Goal: Task Accomplishment & Management: Complete application form

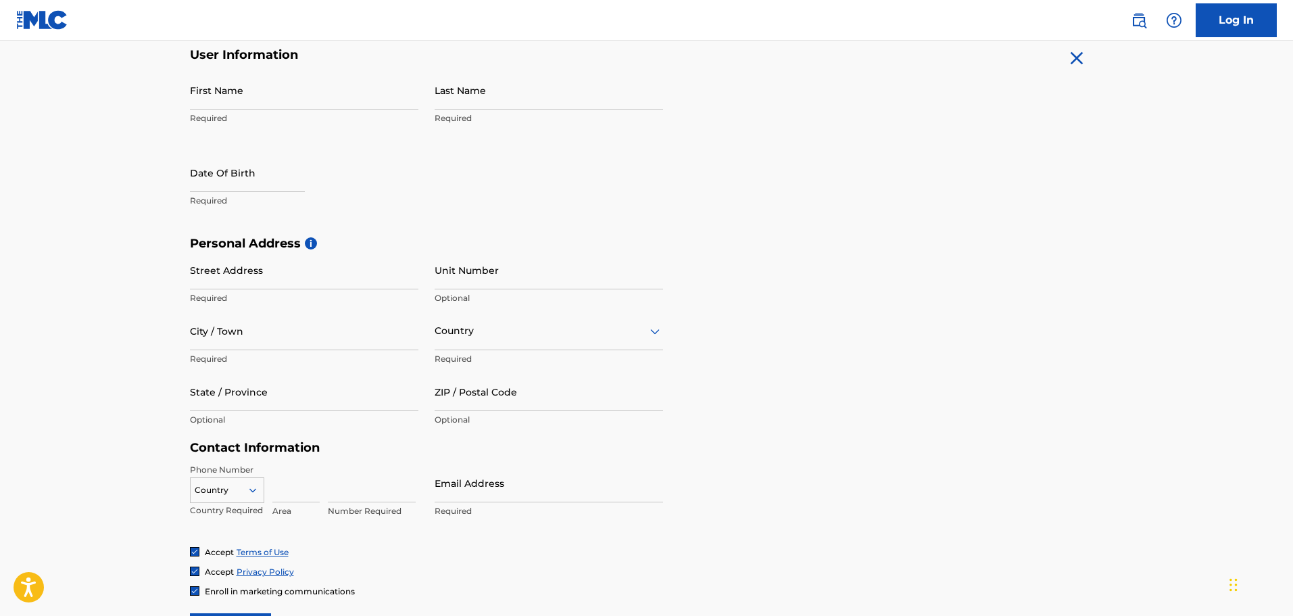
scroll to position [270, 0]
click at [653, 335] on icon at bounding box center [655, 330] width 16 height 16
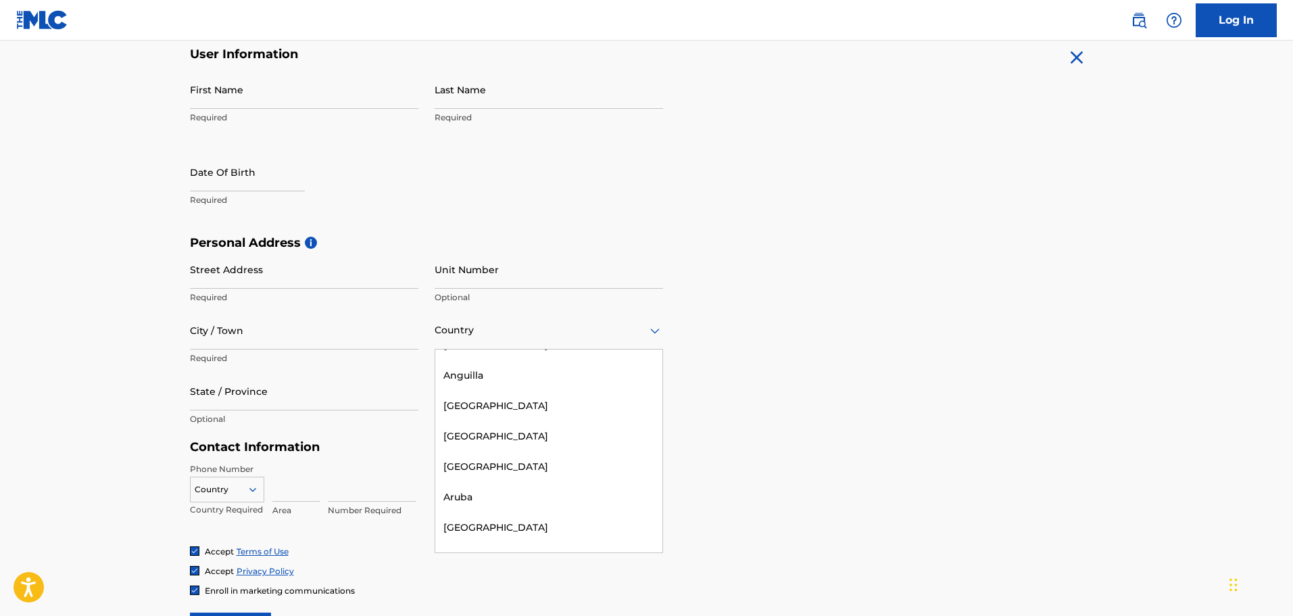
scroll to position [203, 0]
click at [871, 403] on div "Personal Address i Street Address Required Unit Number Optional City / Town Req…" at bounding box center [647, 337] width 914 height 205
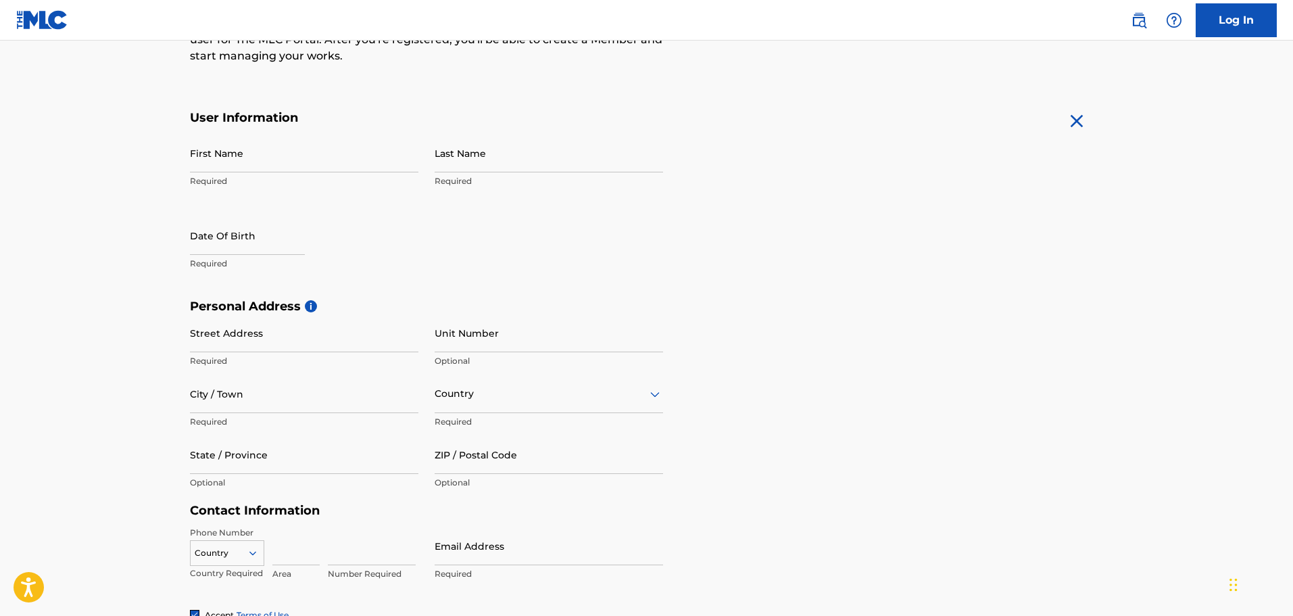
scroll to position [68, 0]
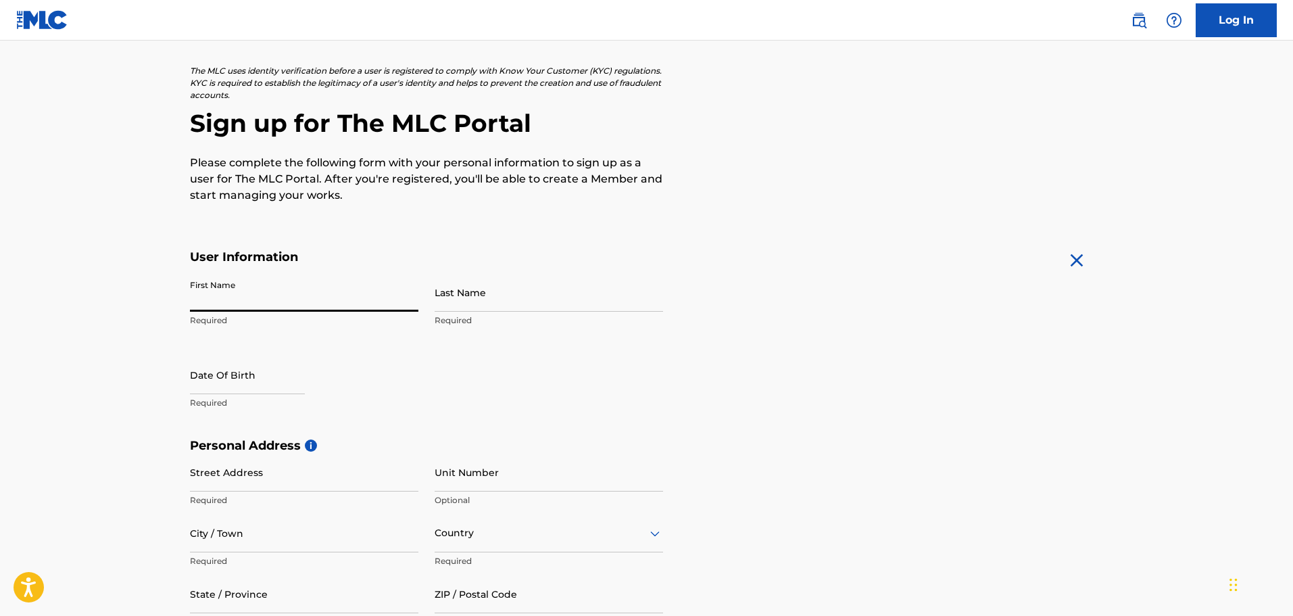
click at [276, 299] on input "First Name" at bounding box center [304, 292] width 228 height 39
type input "[PERSON_NAME]"
type input "Poncet"
click at [264, 395] on div at bounding box center [247, 376] width 115 height 41
click at [264, 390] on input "text" at bounding box center [247, 375] width 115 height 39
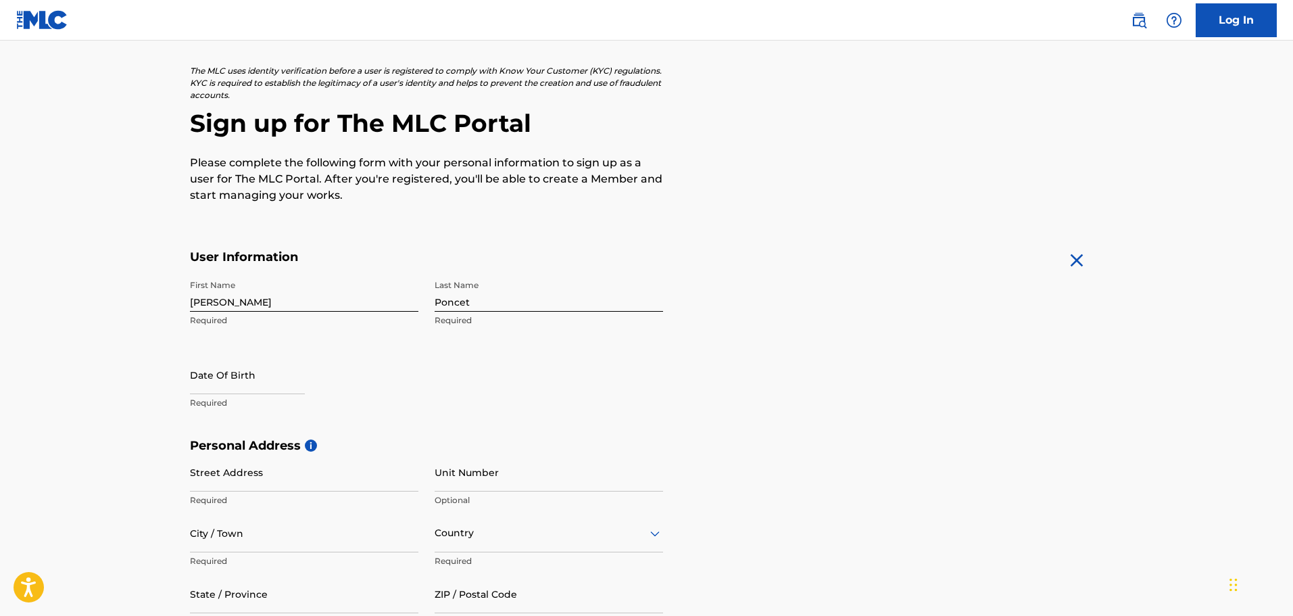
select select "7"
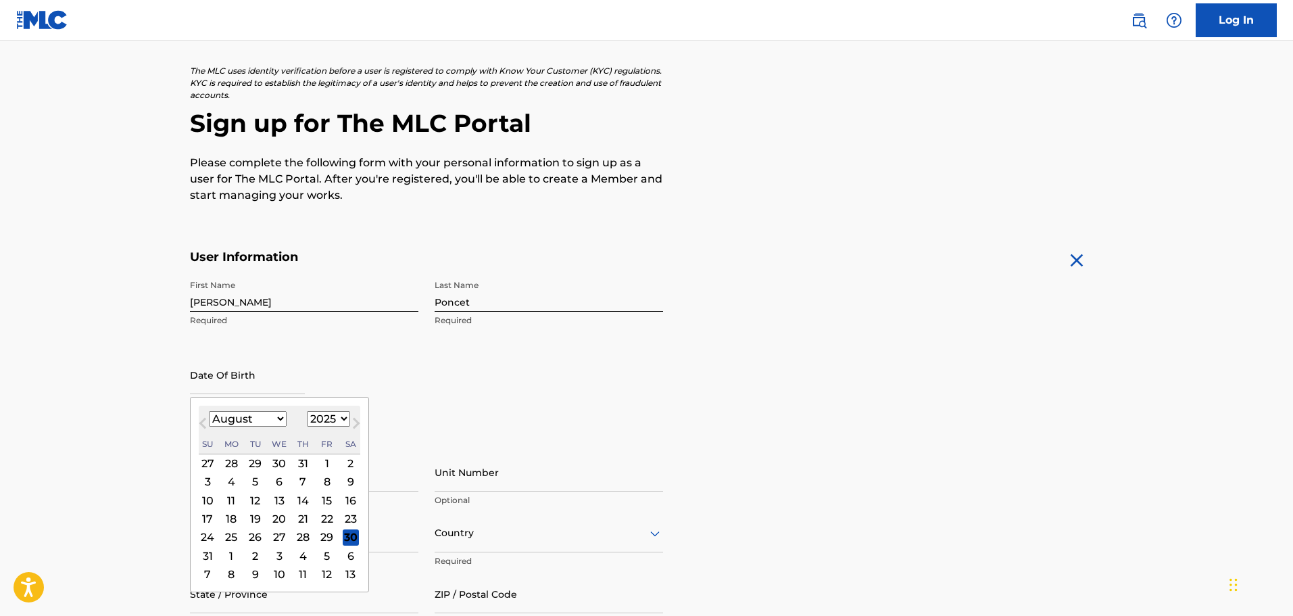
click at [321, 423] on select "1899 1900 1901 1902 1903 1904 1905 1906 1907 1908 1909 1910 1911 1912 1913 1914…" at bounding box center [328, 419] width 43 height 16
select select "2014"
click at [307, 411] on select "1899 1900 1901 1902 1903 1904 1905 1906 1907 1908 1909 1910 1911 1912 1913 1914…" at bounding box center [328, 419] width 43 height 16
click at [305, 504] on div "14" at bounding box center [303, 500] width 16 height 16
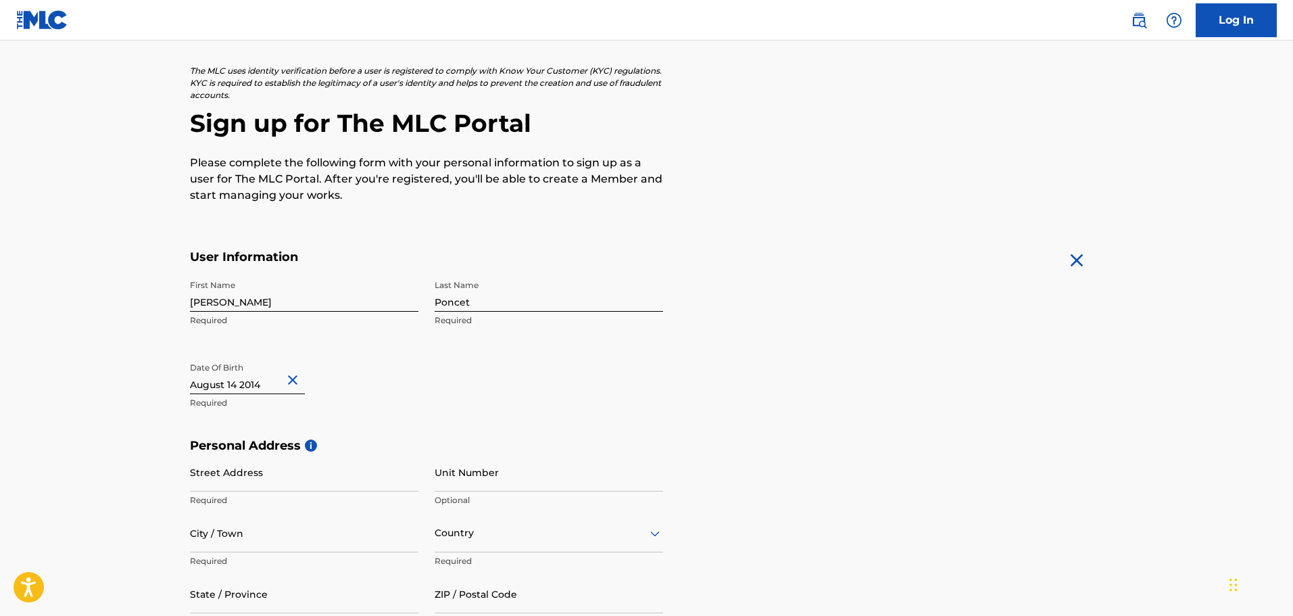
click at [846, 460] on div "Personal Address i Street Address Required Unit Number Optional City / Town Req…" at bounding box center [647, 540] width 914 height 205
click at [266, 385] on input "text" at bounding box center [247, 375] width 115 height 39
select select "7"
select select "2014"
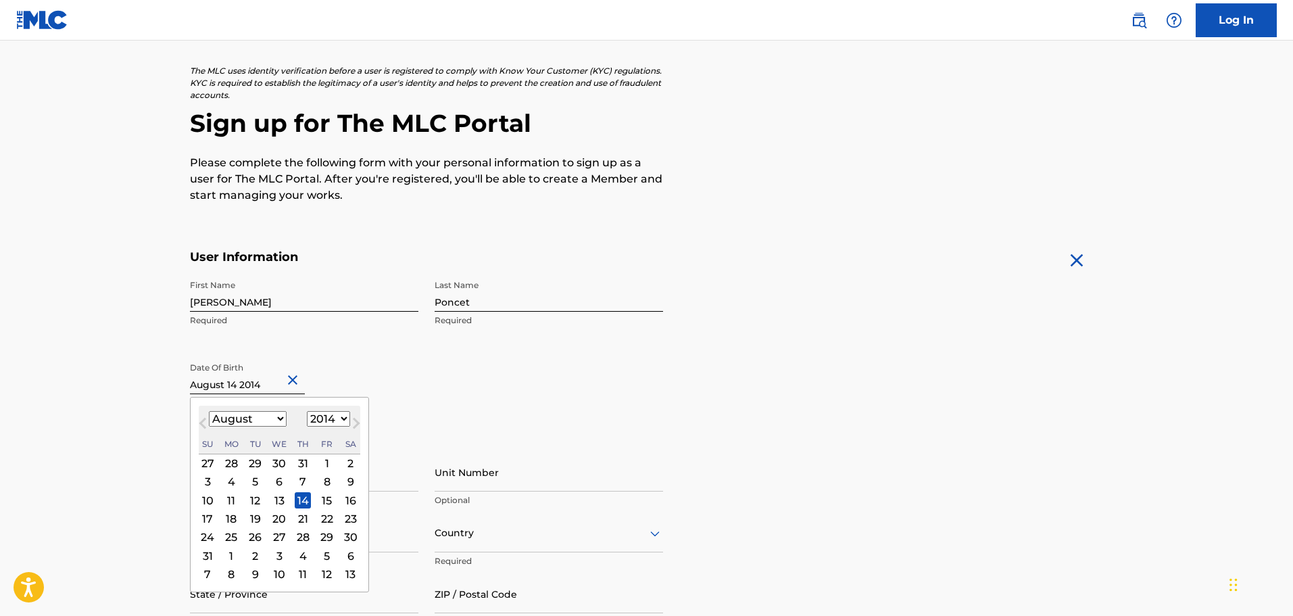
click at [345, 420] on button "Next Month" at bounding box center [356, 426] width 22 height 22
click at [338, 418] on select "1899 1900 1901 1902 1903 1904 1905 1906 1907 1908 1909 1910 1911 1912 1913 1914…" at bounding box center [328, 419] width 43 height 16
click at [204, 424] on span "Previous Month" at bounding box center [204, 425] width 0 height 20
select select "7"
click at [337, 423] on select "1899 1900 1901 1902 1903 1904 1905 1906 1907 1908 1909 1910 1911 1912 1913 1914…" at bounding box center [328, 419] width 43 height 16
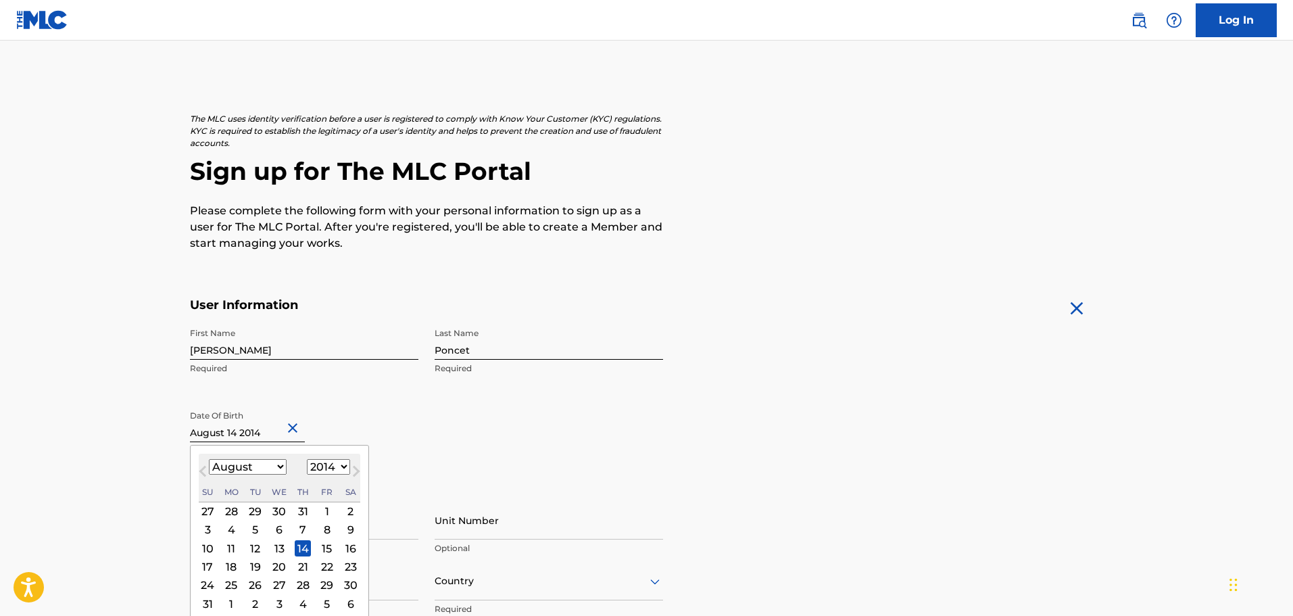
scroll to position [0, 0]
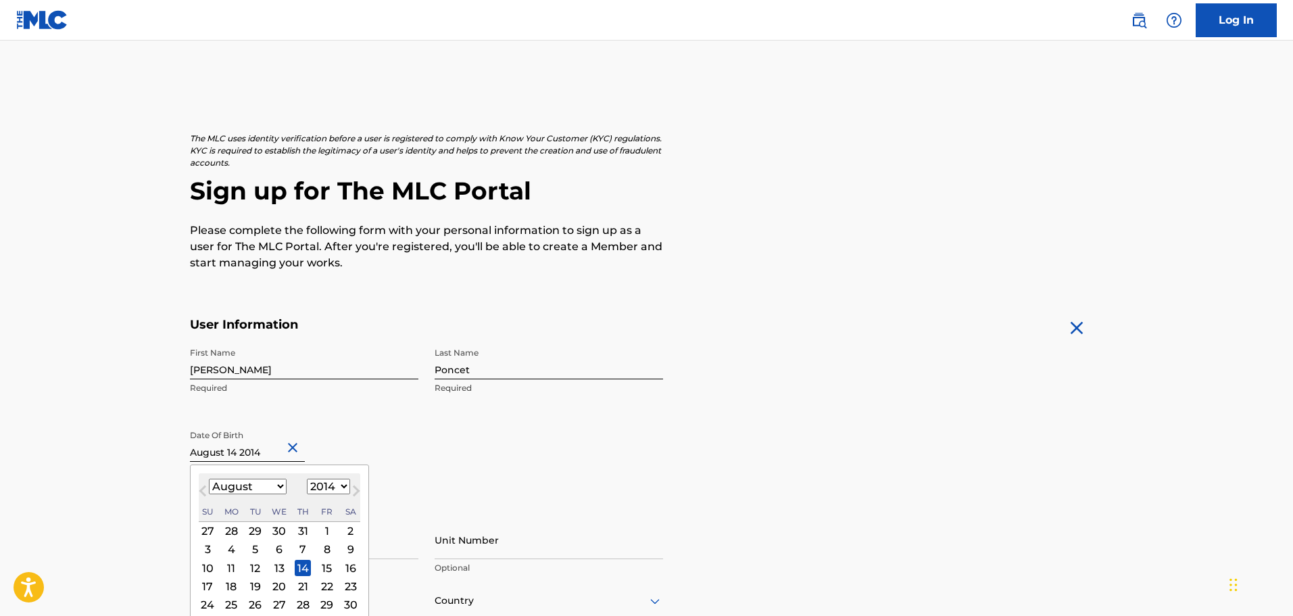
click at [343, 484] on select "1899 1900 1901 1902 1903 1904 1905 1906 1907 1908 1909 1910 1911 1912 1913 1914…" at bounding box center [328, 487] width 43 height 16
select select "1988"
click at [307, 479] on select "1899 1900 1901 1902 1903 1904 1905 1906 1907 1908 1909 1910 1911 1912 1913 1914…" at bounding box center [328, 487] width 43 height 16
click at [621, 483] on div "First Name [PERSON_NAME] Required Last Name [PERSON_NAME] Required Date Of Birt…" at bounding box center [426, 423] width 473 height 165
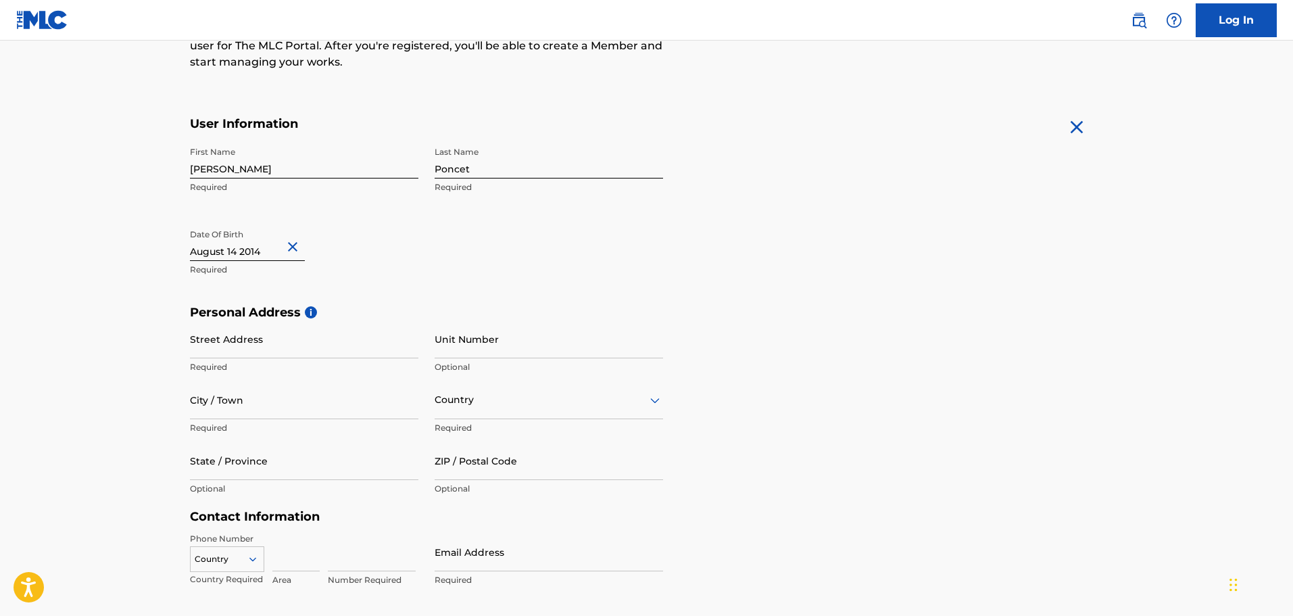
scroll to position [203, 0]
click at [253, 253] on input "text" at bounding box center [247, 239] width 115 height 39
select select "7"
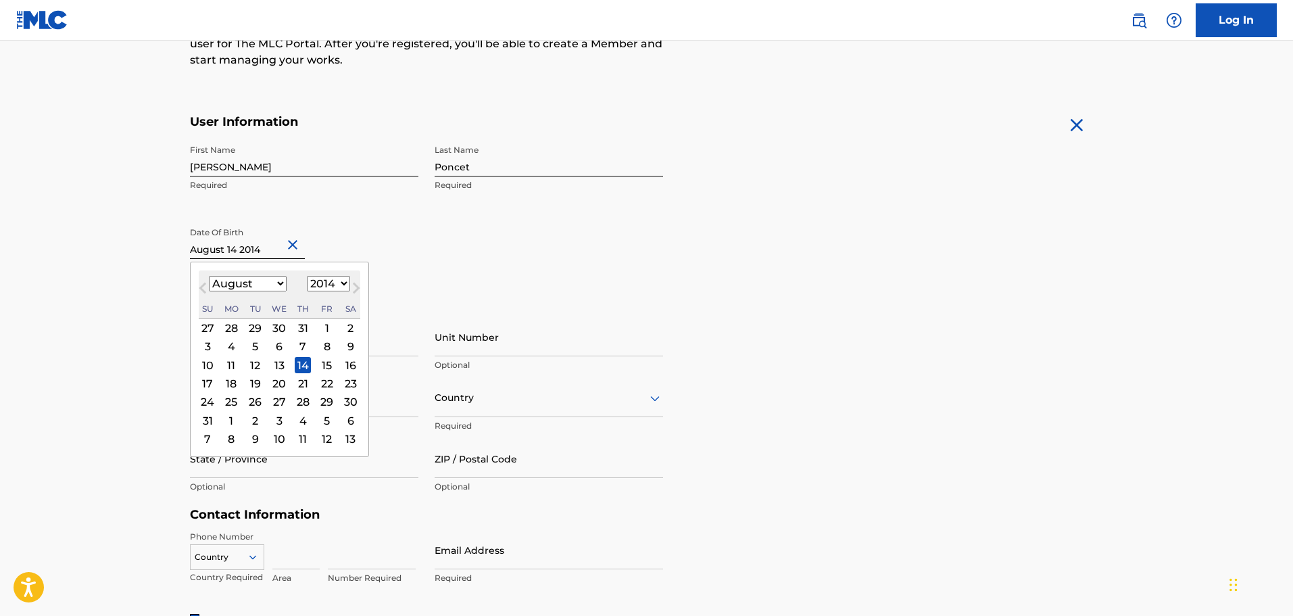
click at [340, 278] on select "1899 1900 1901 1902 1903 1904 1905 1906 1907 1908 1909 1910 1911 1912 1913 1914…" at bounding box center [328, 284] width 43 height 16
select select "1988"
click at [307, 276] on select "1899 1900 1901 1902 1903 1904 1905 1906 1907 1908 1909 1910 1911 1912 1913 1914…" at bounding box center [328, 284] width 43 height 16
click at [206, 367] on div "14" at bounding box center [207, 365] width 16 height 16
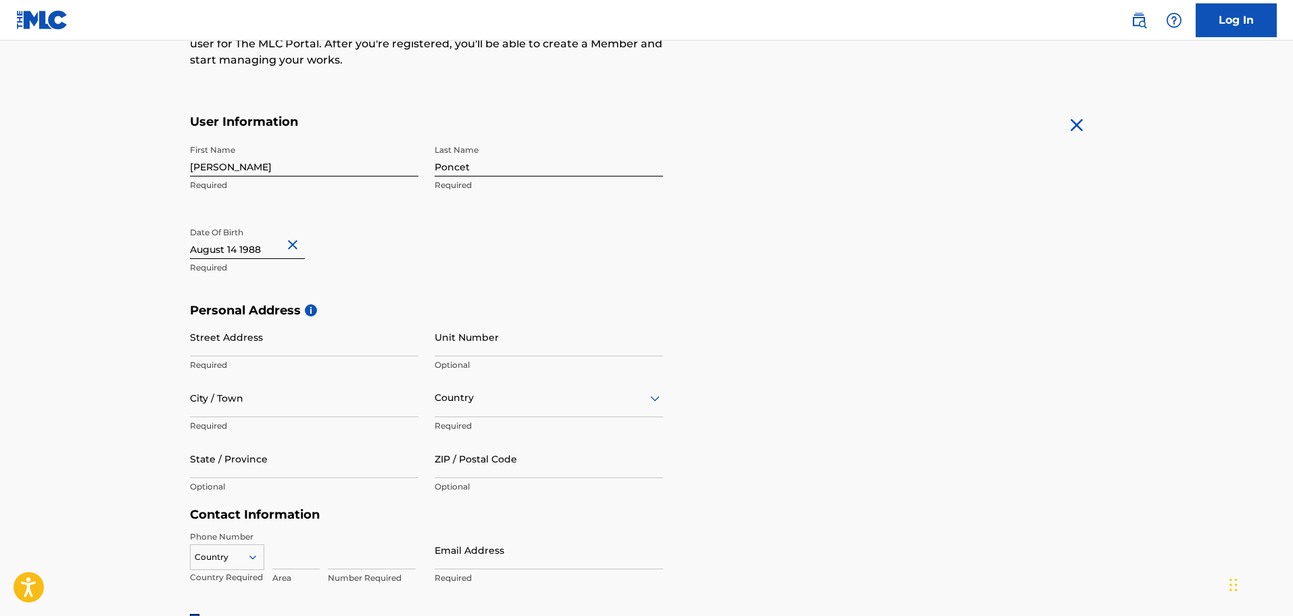
click at [620, 289] on div "First Name [PERSON_NAME] Required Last Name [PERSON_NAME] Required Date Of Birt…" at bounding box center [426, 220] width 473 height 165
click at [224, 349] on input "Street Address" at bounding box center [304, 337] width 228 height 39
type input "[STREET_ADDRESS]"
type input "3 Andar Dto"
type input "[GEOGRAPHIC_DATA]"
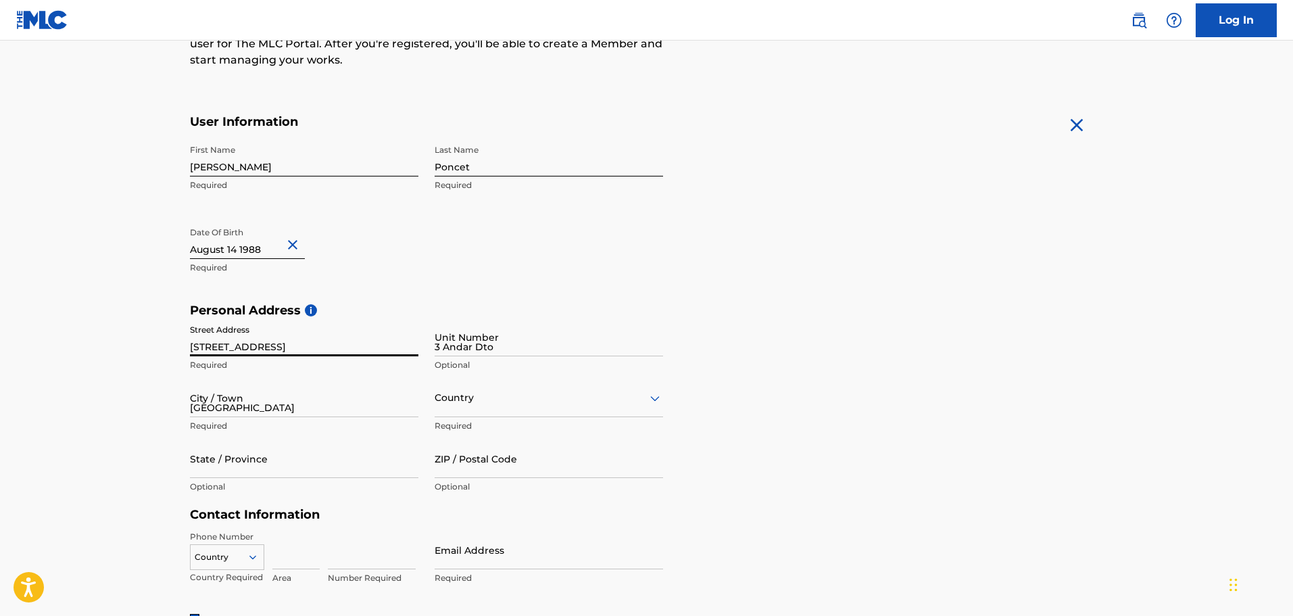
type input "[GEOGRAPHIC_DATA]"
type input "1170-157"
type input "915"
type input "244851"
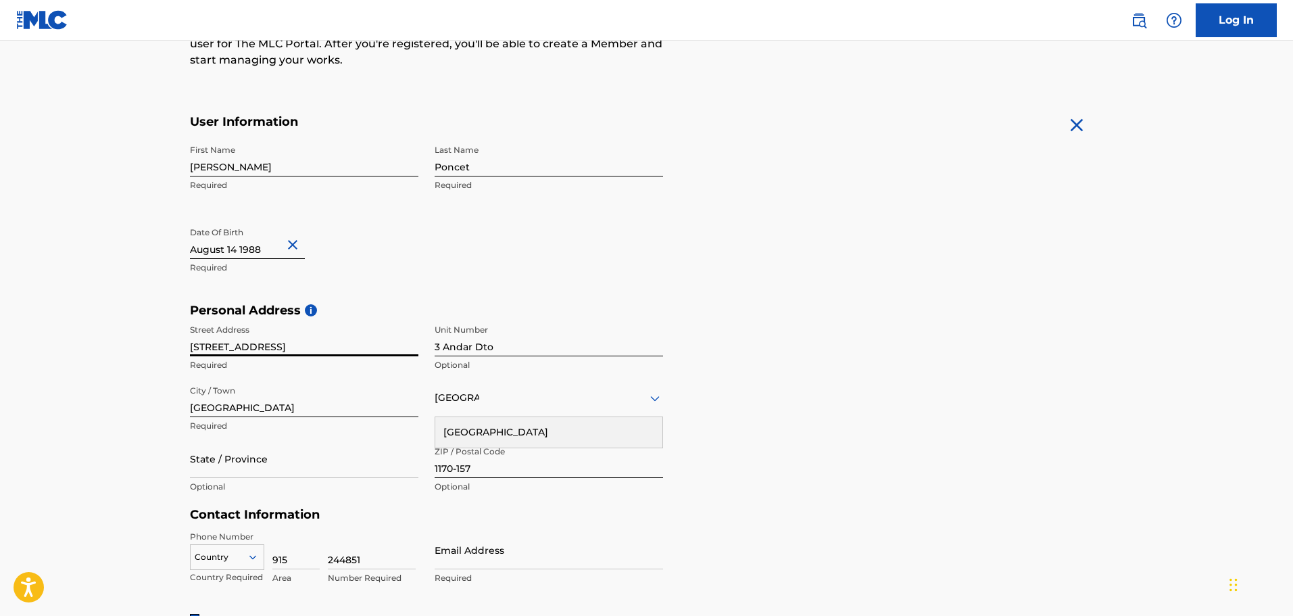
click at [724, 351] on div "Personal Address i Street Address [STREET_ADDRESS] Required State / Province Op…" at bounding box center [647, 405] width 914 height 205
click at [508, 416] on div "[GEOGRAPHIC_DATA]" at bounding box center [549, 397] width 228 height 39
click at [526, 428] on div "[GEOGRAPHIC_DATA]" at bounding box center [548, 432] width 227 height 30
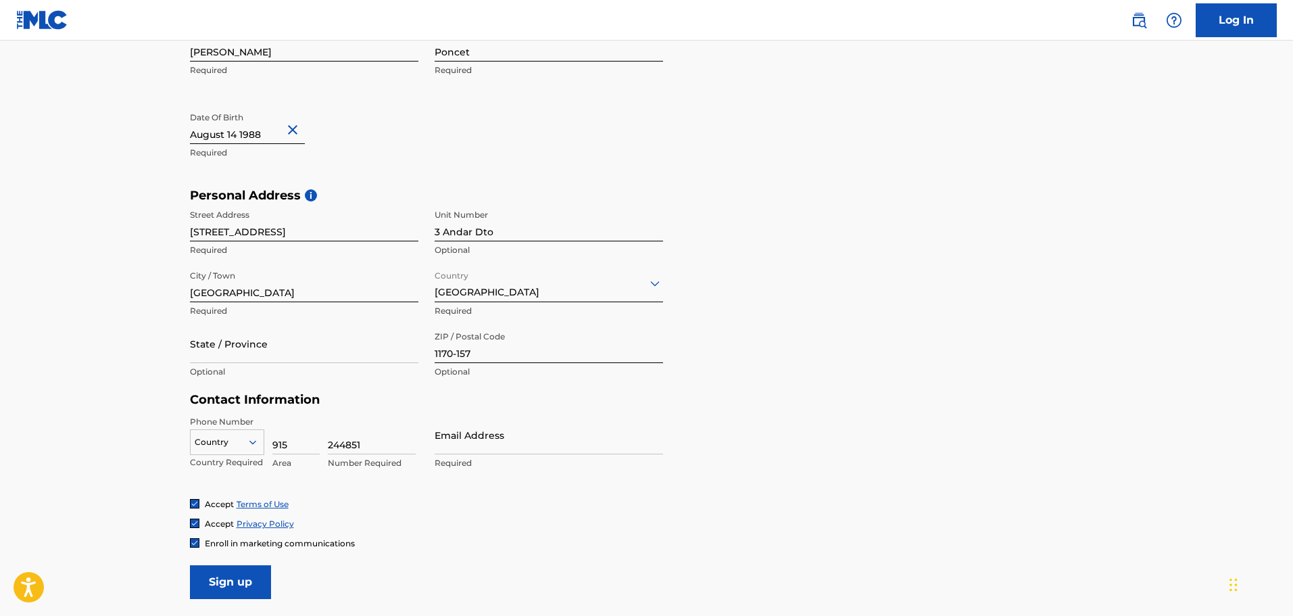
scroll to position [338, 0]
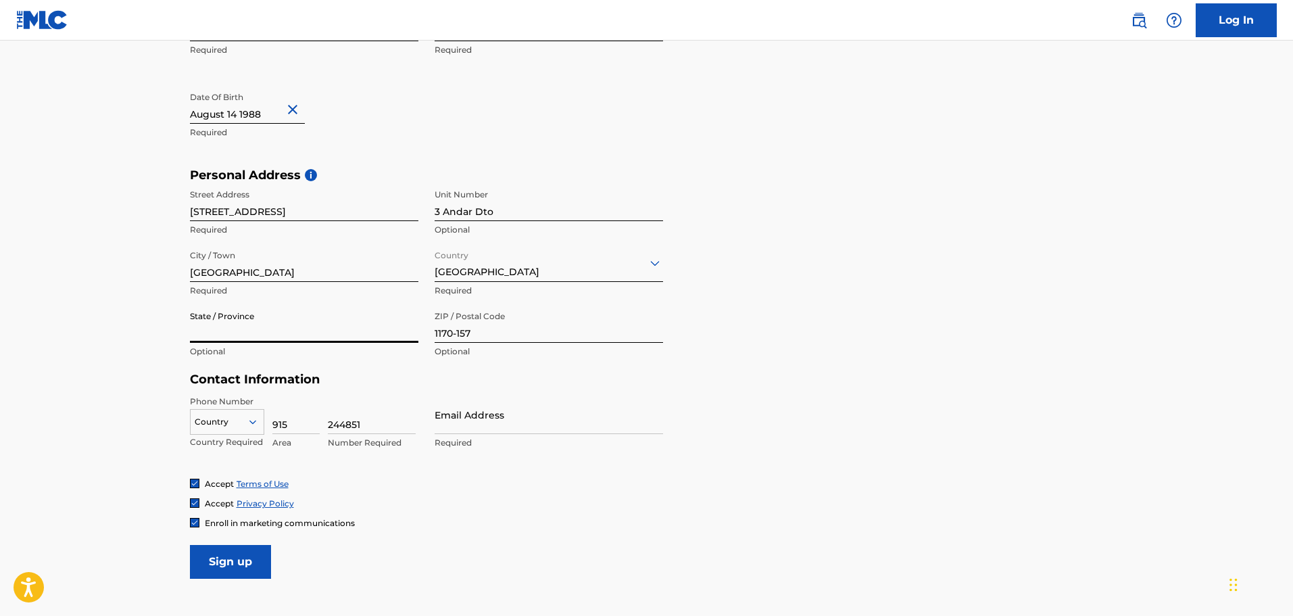
click at [341, 337] on input "State / Province" at bounding box center [304, 323] width 228 height 39
type input "[GEOGRAPHIC_DATA]"
click at [880, 403] on form "User Information First Name [PERSON_NAME] Required Last Name [PERSON_NAME] Requ…" at bounding box center [647, 278] width 914 height 599
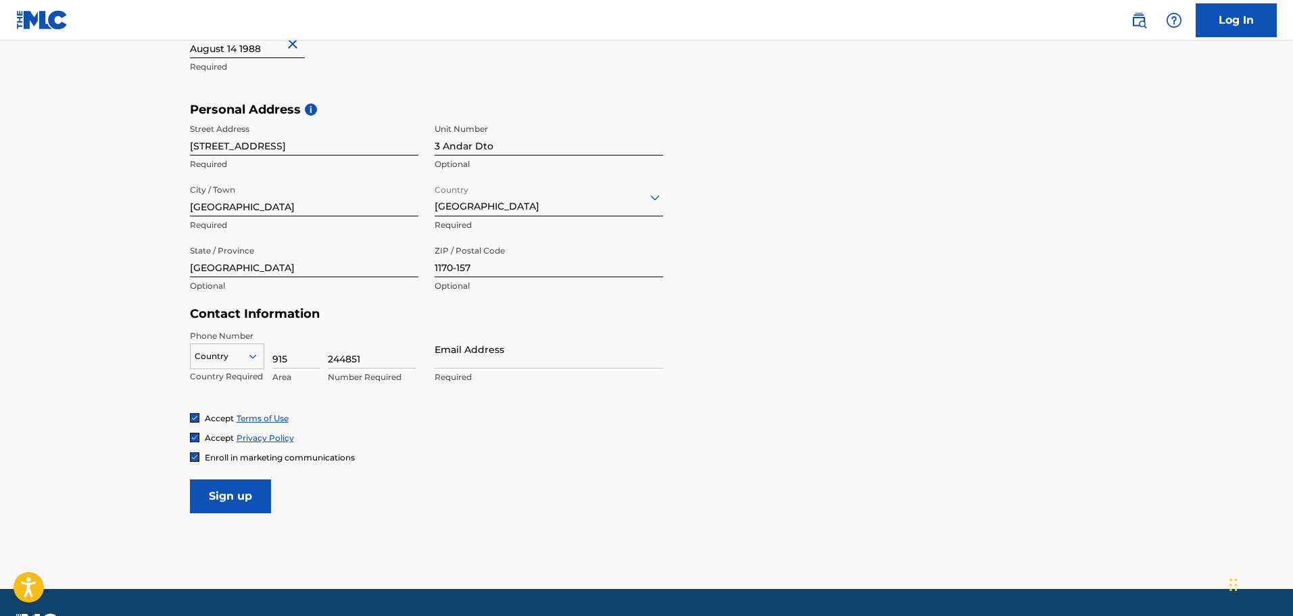
scroll to position [406, 0]
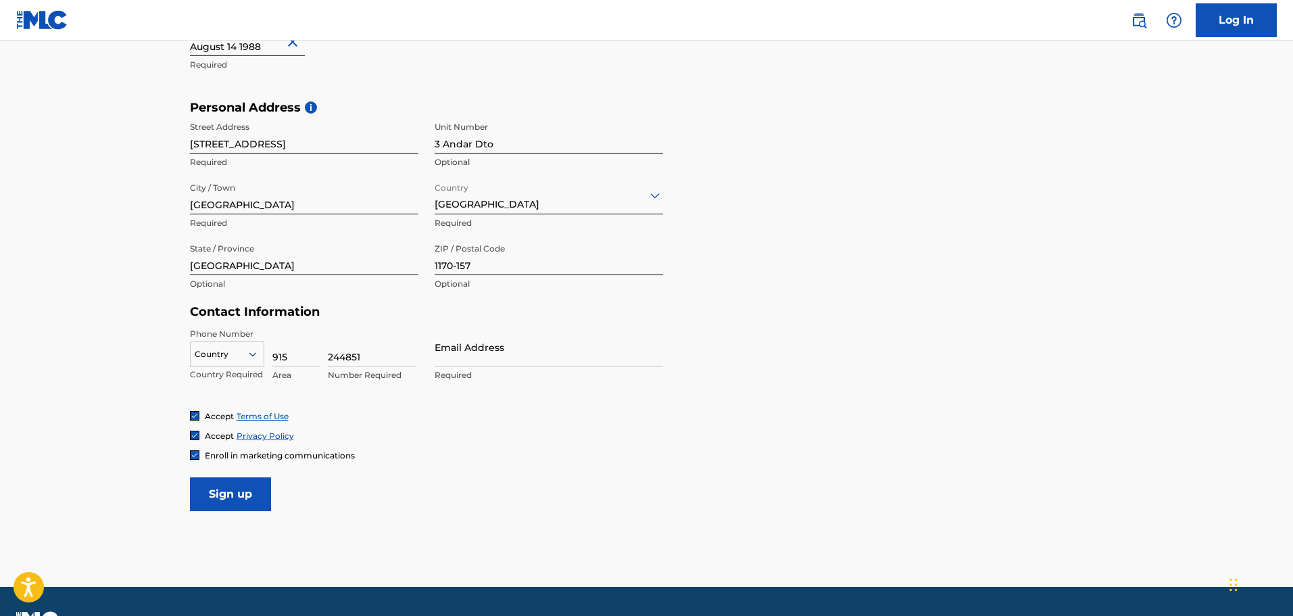
drag, startPoint x: 295, startPoint y: 354, endPoint x: 268, endPoint y: 356, distance: 27.1
click at [268, 356] on div "Country Country Required 915 Area 244851 Number Required" at bounding box center [304, 358] width 228 height 61
type input "351"
click at [232, 358] on div at bounding box center [227, 354] width 73 height 15
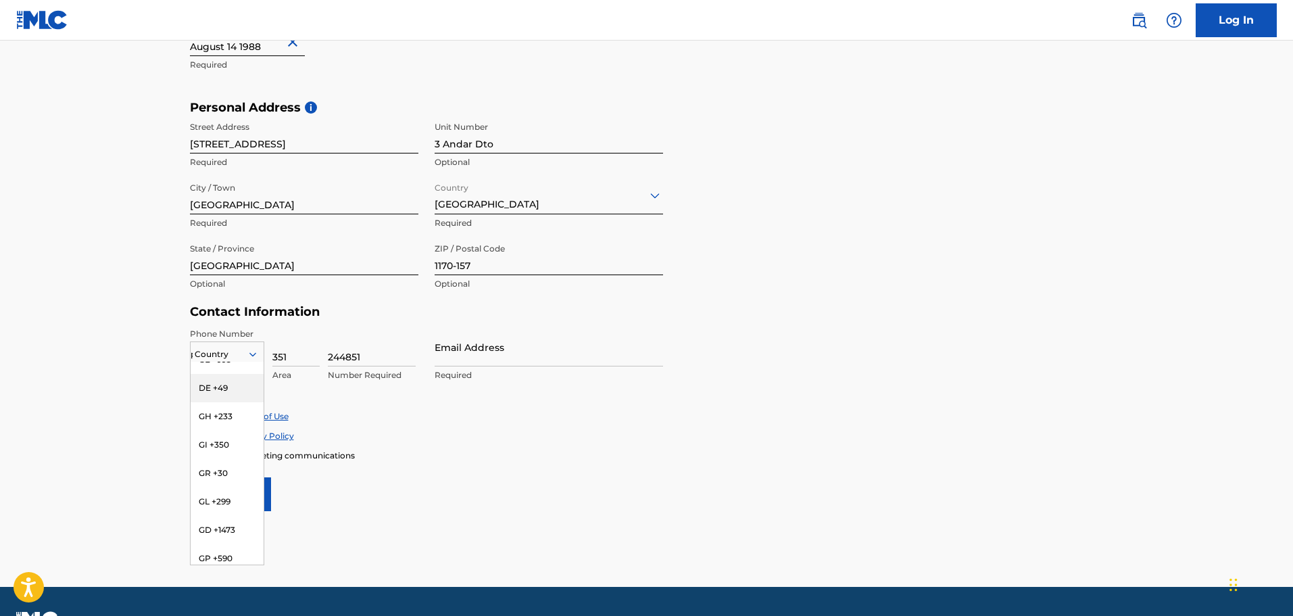
scroll to position [0, 0]
type input "pt"
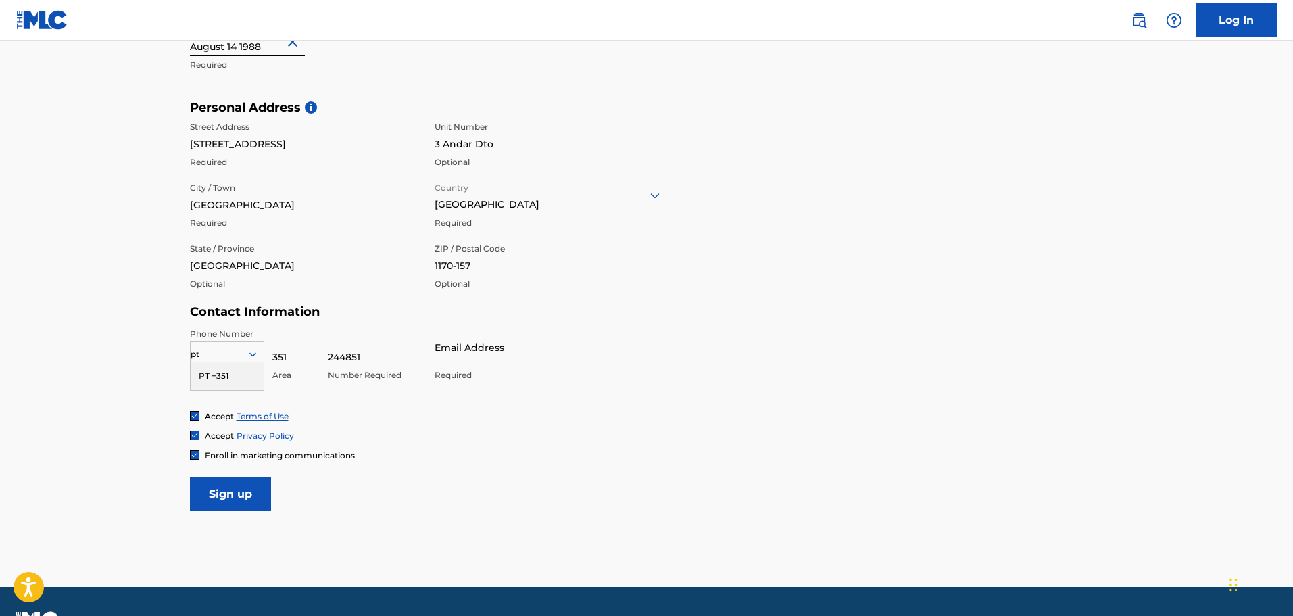
click at [230, 375] on div "PT +351" at bounding box center [227, 376] width 73 height 28
drag, startPoint x: 295, startPoint y: 358, endPoint x: 269, endPoint y: 357, distance: 25.7
click at [269, 357] on div "PT +351 Country Required 351 Area 244851 Number Required" at bounding box center [304, 358] width 228 height 61
click at [370, 354] on input "244851" at bounding box center [372, 347] width 88 height 39
drag, startPoint x: 370, startPoint y: 354, endPoint x: 314, endPoint y: 359, distance: 55.6
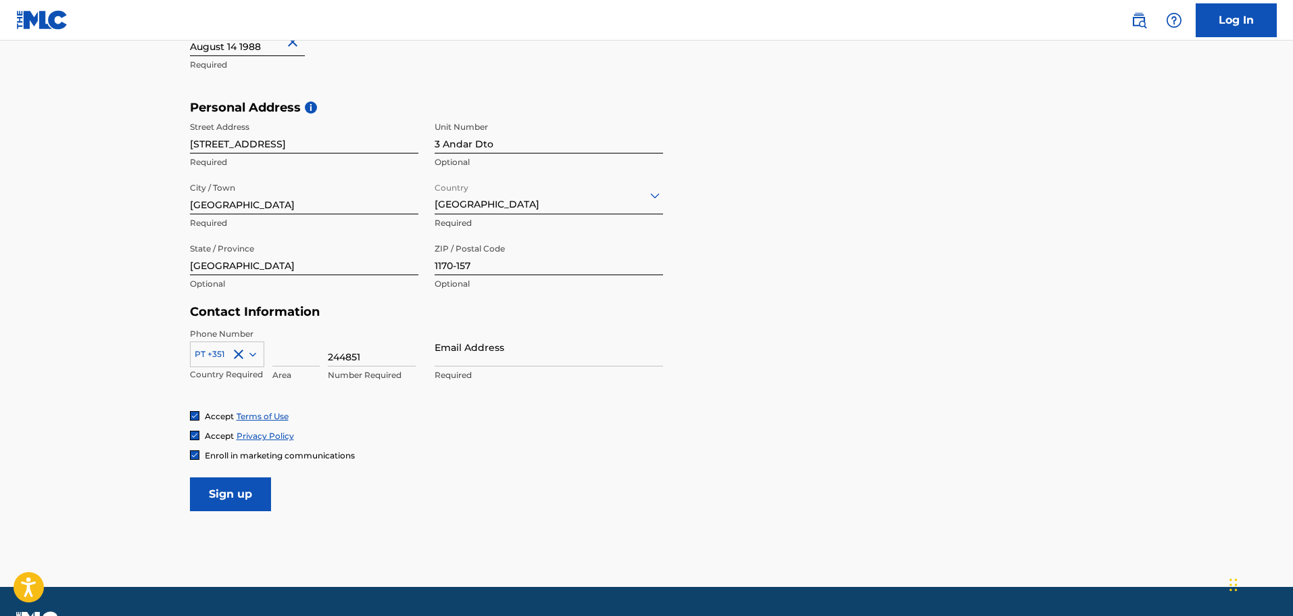
click at [314, 359] on div "PT +351 Country Required Area 244851 Number Required" at bounding box center [304, 358] width 228 height 61
type input "915244851"
click at [543, 354] on input "Email Address" at bounding box center [549, 347] width 228 height 39
type input "[EMAIL_ADDRESS][DOMAIN_NAME]"
type input "[GEOGRAPHIC_DATA]"
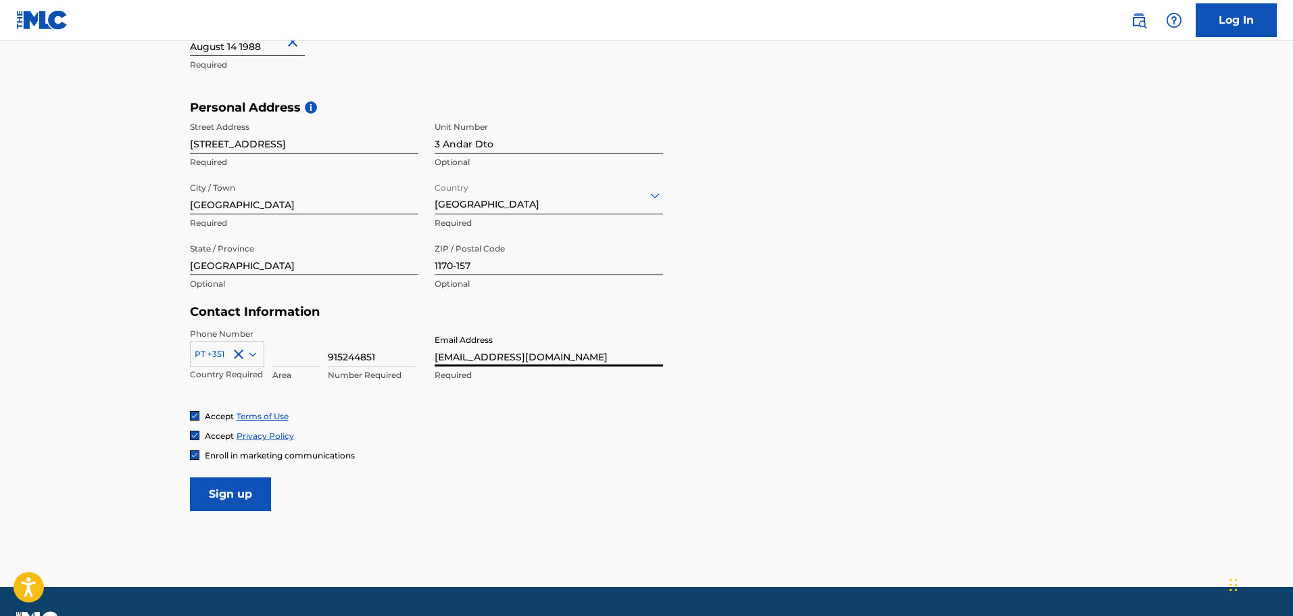
type input "915"
click at [604, 417] on div "Accept Terms of Use" at bounding box center [647, 415] width 914 height 11
click at [272, 356] on input "915" at bounding box center [295, 347] width 47 height 39
click at [812, 426] on div "Accept Terms of Use Accept Privacy Policy Enroll in marketing communications" at bounding box center [647, 435] width 914 height 51
click at [541, 223] on div "[GEOGRAPHIC_DATA]" at bounding box center [548, 229] width 227 height 30
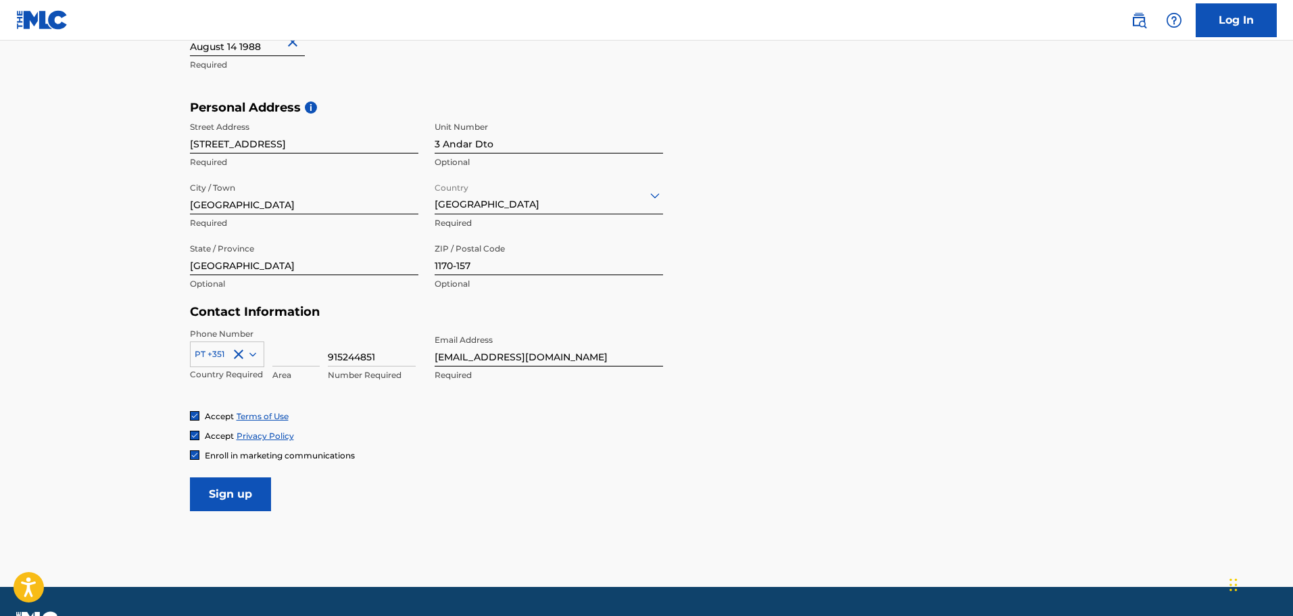
click at [879, 424] on div "Accept Terms of Use Accept Privacy Policy Enroll in marketing communications" at bounding box center [647, 435] width 914 height 51
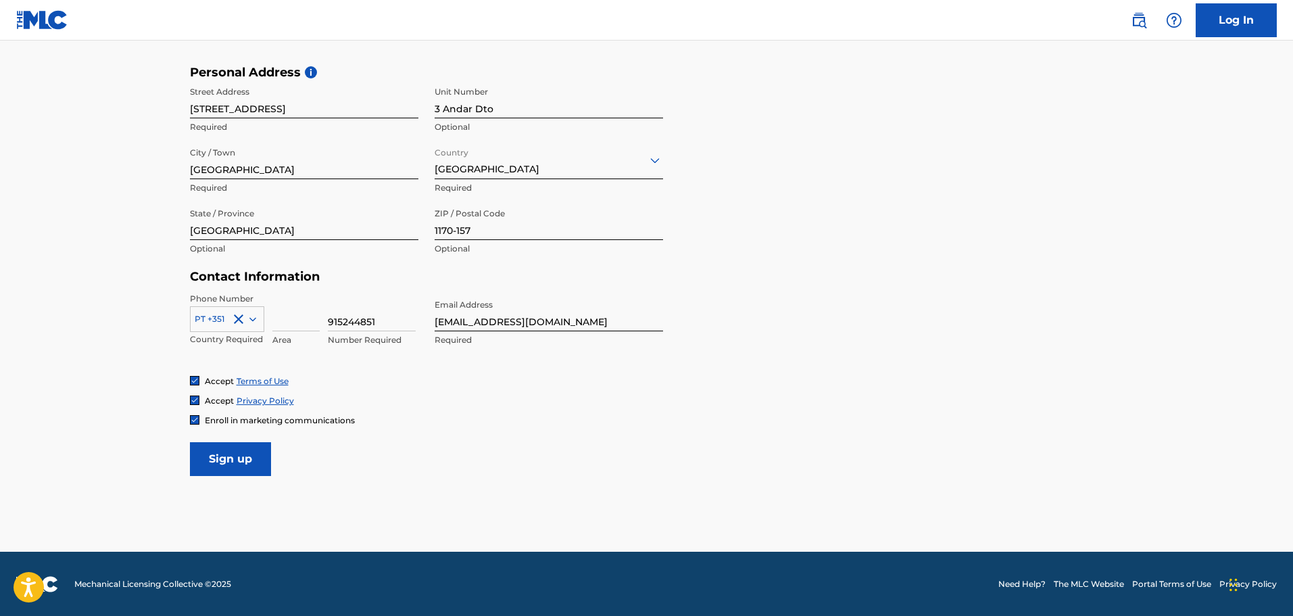
scroll to position [441, 0]
click at [196, 423] on div at bounding box center [194, 418] width 9 height 9
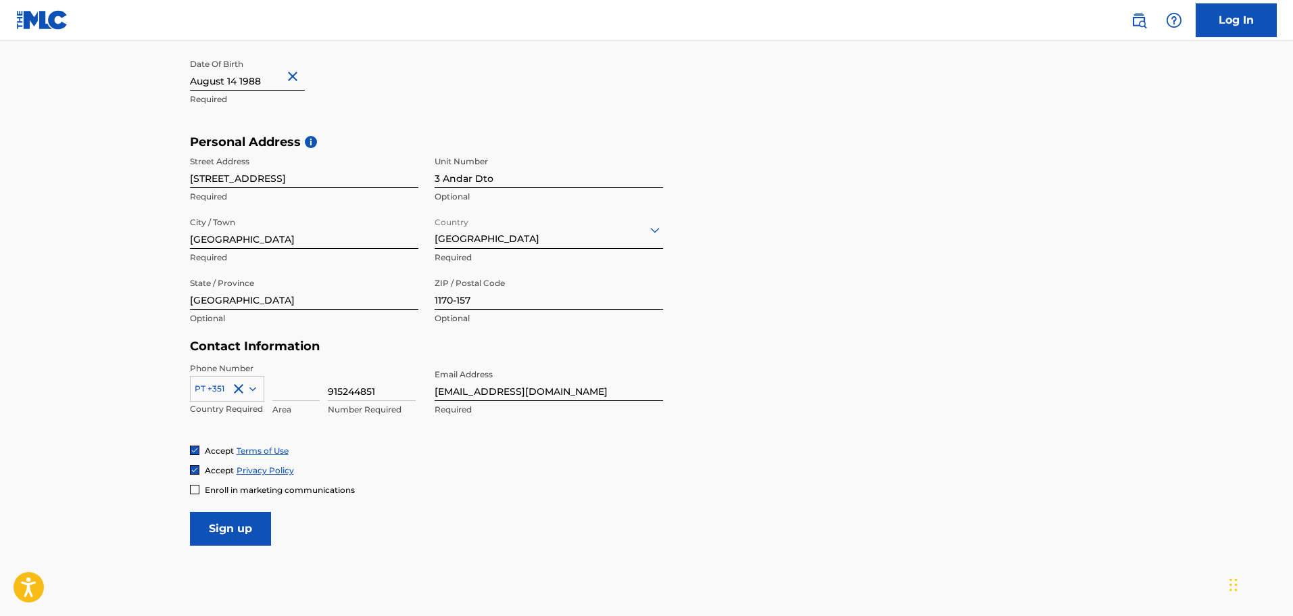
scroll to position [374, 0]
click at [238, 526] on input "Sign up" at bounding box center [230, 526] width 81 height 34
click at [795, 376] on form "User Information First Name [PERSON_NAME] Required Last Name [PERSON_NAME] Requ…" at bounding box center [647, 242] width 914 height 599
click at [547, 181] on input "3 Andar Dto" at bounding box center [549, 166] width 228 height 39
drag, startPoint x: 494, startPoint y: 176, endPoint x: 473, endPoint y: 174, distance: 21.0
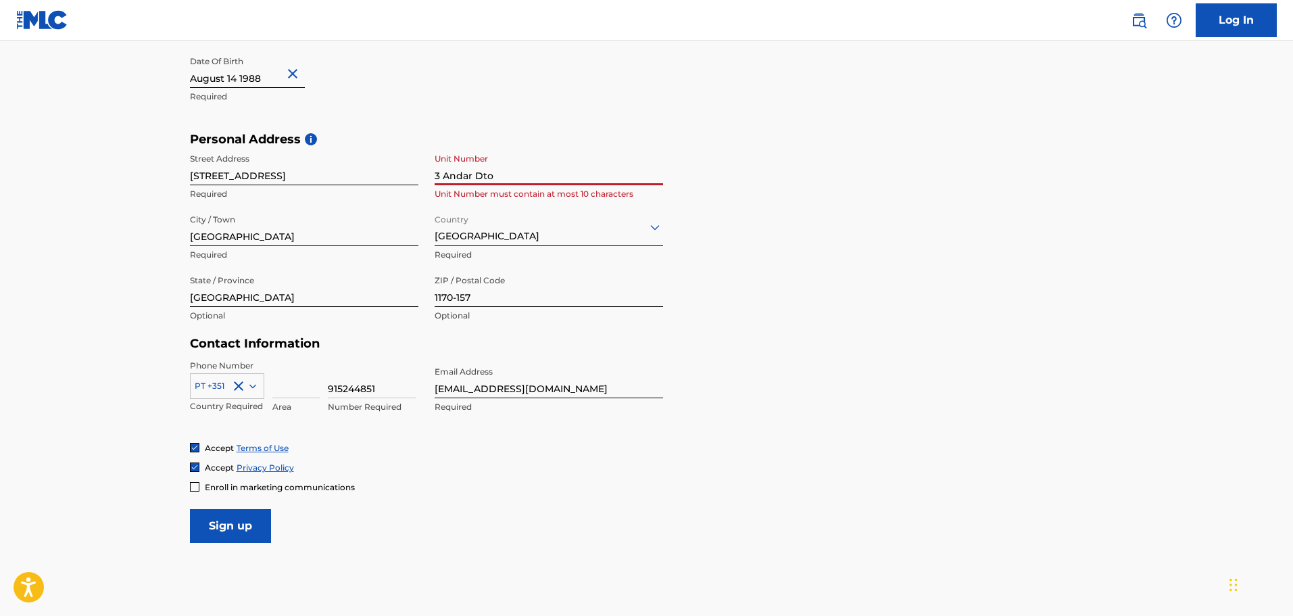
click at [479, 174] on input "3 Andar Dto" at bounding box center [549, 166] width 228 height 39
click at [472, 174] on input "3 Andar Dto" at bounding box center [549, 166] width 228 height 39
drag, startPoint x: 472, startPoint y: 172, endPoint x: 449, endPoint y: 182, distance: 24.2
click at [445, 178] on input "3 Andar Dto" at bounding box center [549, 166] width 228 height 39
type input "3 Dto"
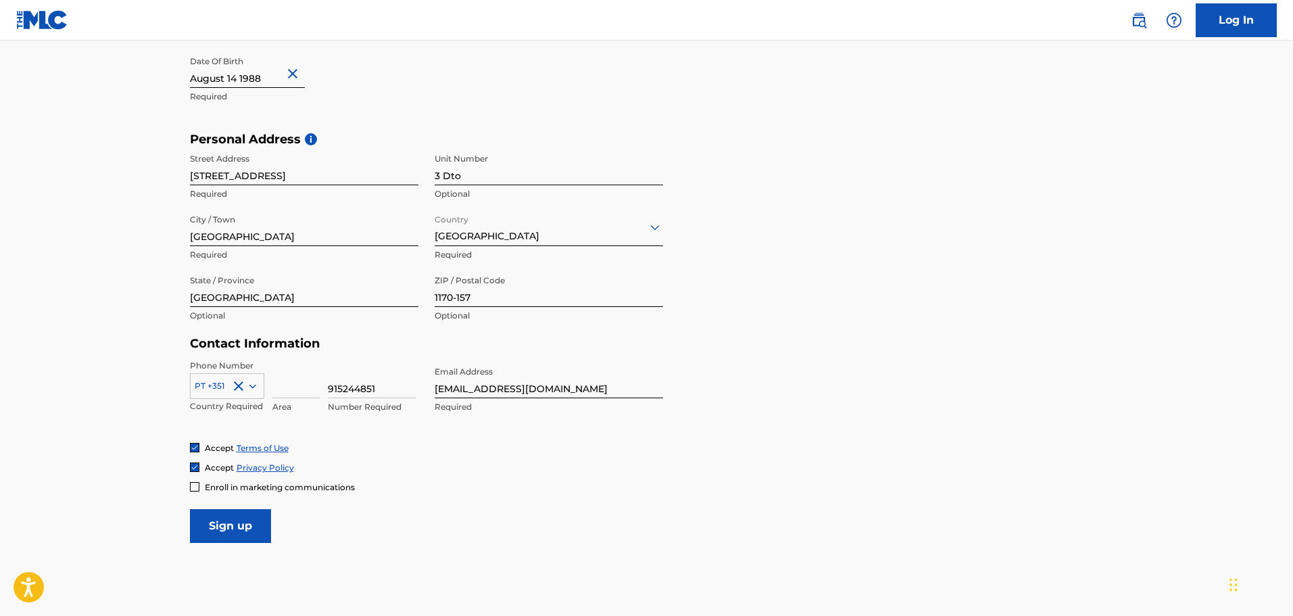
click at [223, 527] on input "Sign up" at bounding box center [230, 526] width 81 height 34
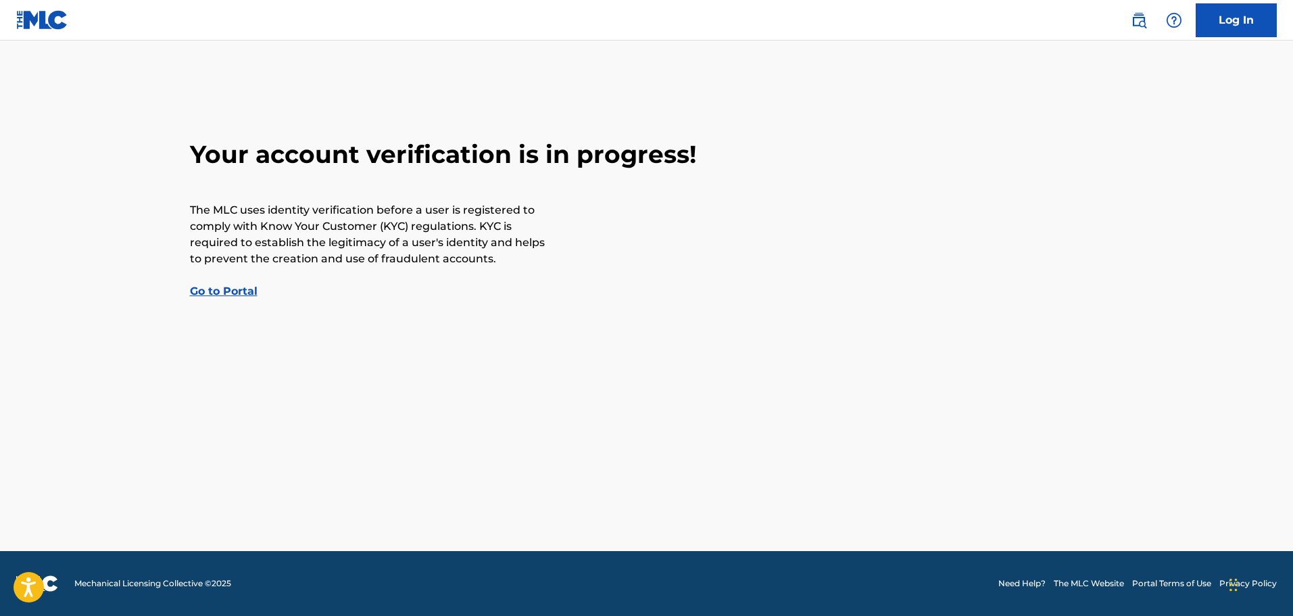
click at [220, 288] on link "Go to Portal" at bounding box center [224, 291] width 68 height 13
